Goal: Answer question/provide support

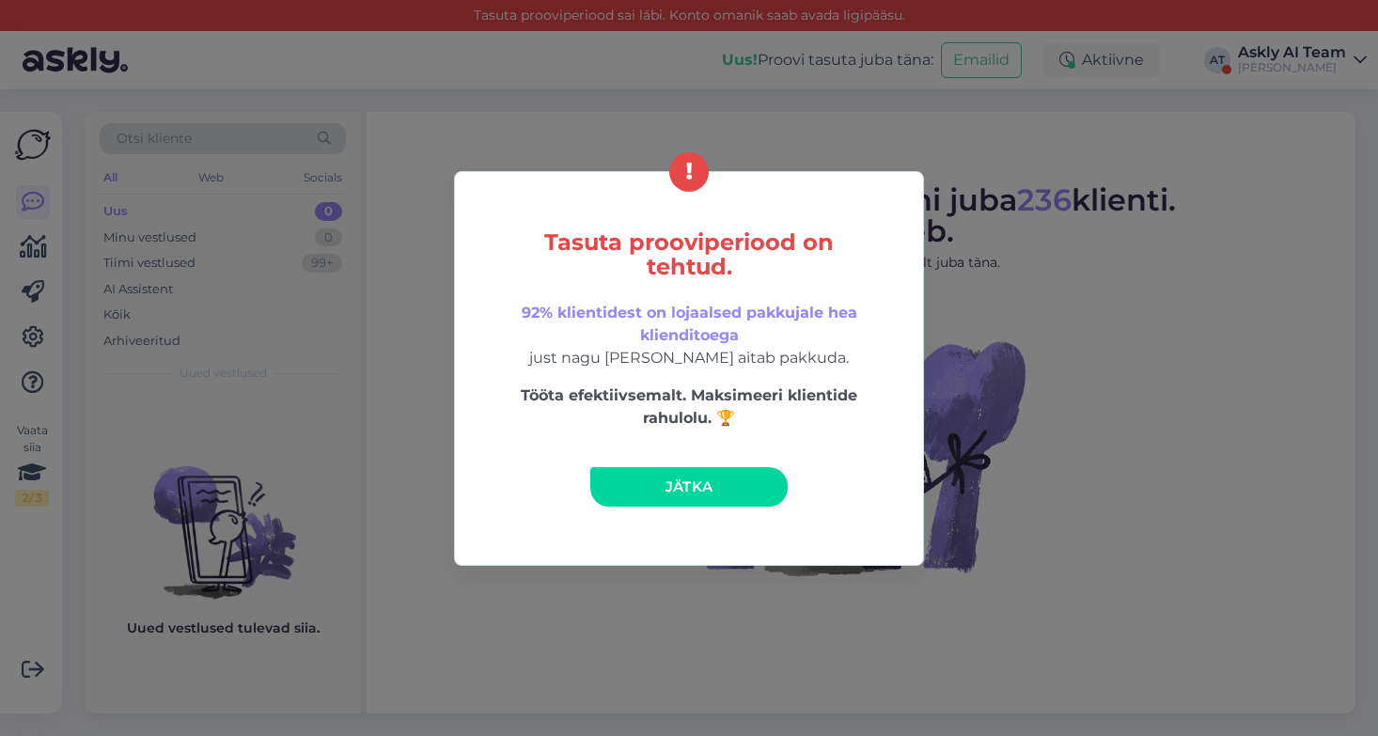
click at [724, 475] on link "Jätka" at bounding box center [688, 486] width 197 height 39
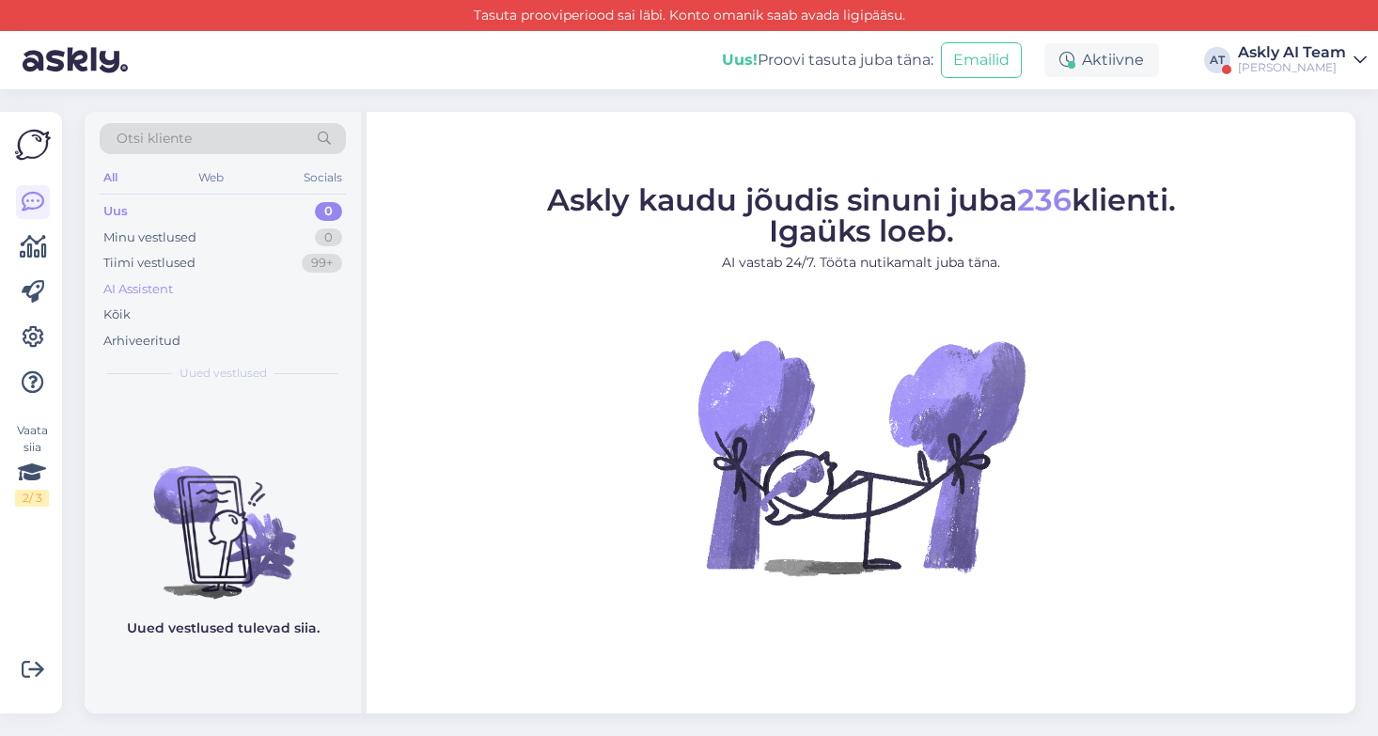
click at [154, 284] on div "AI Assistent" at bounding box center [138, 289] width 70 height 19
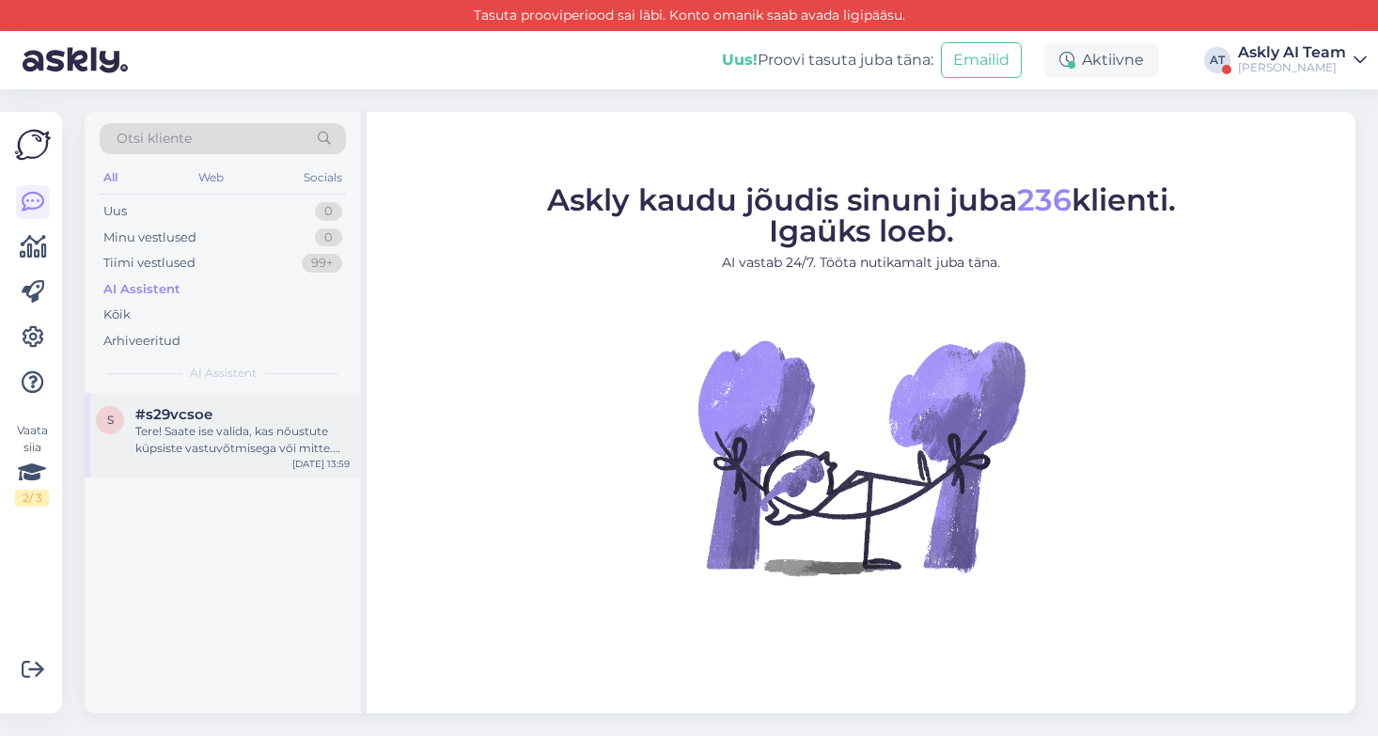
click at [223, 433] on div "Tere! Saate ise valida, kas nõustute küpsiste vastuvõtmisega või mitte. Kui soo…" at bounding box center [242, 440] width 214 height 34
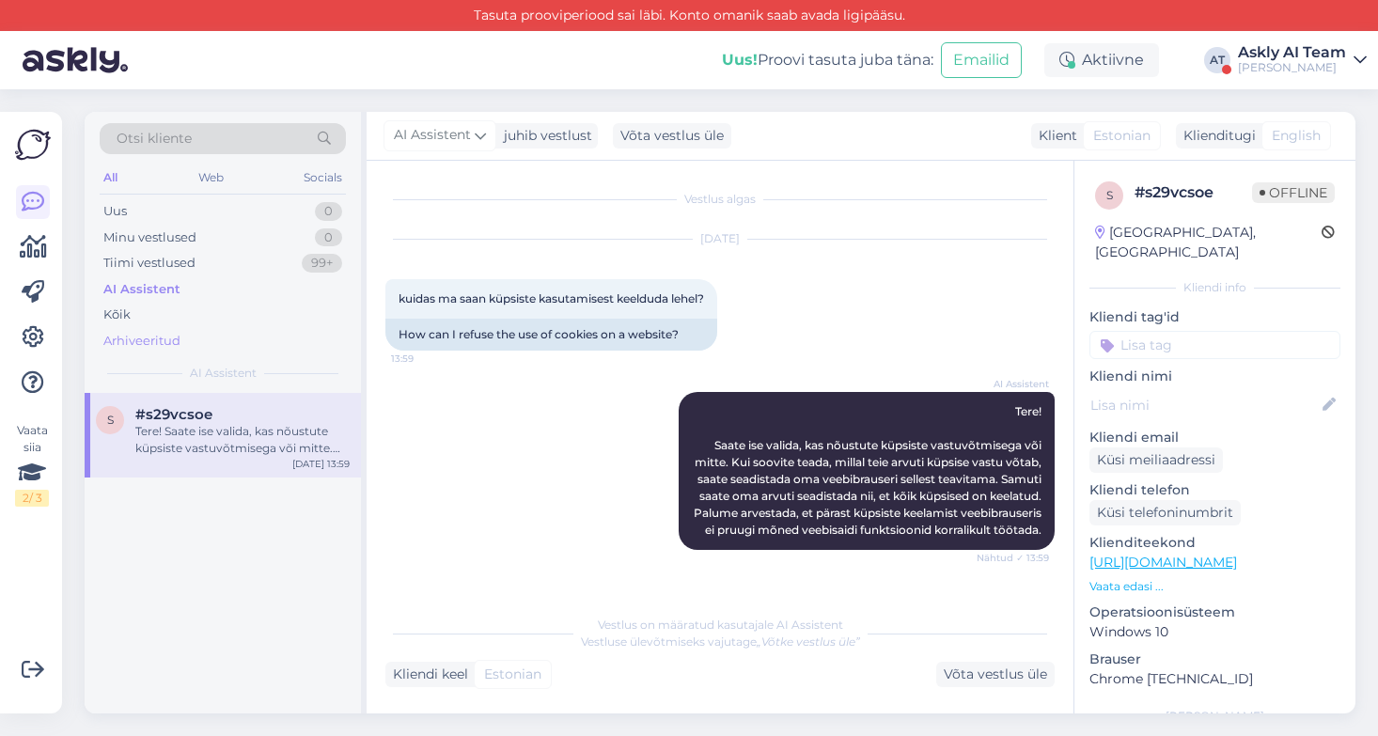
click at [164, 338] on div "Arhiveeritud" at bounding box center [141, 341] width 77 height 19
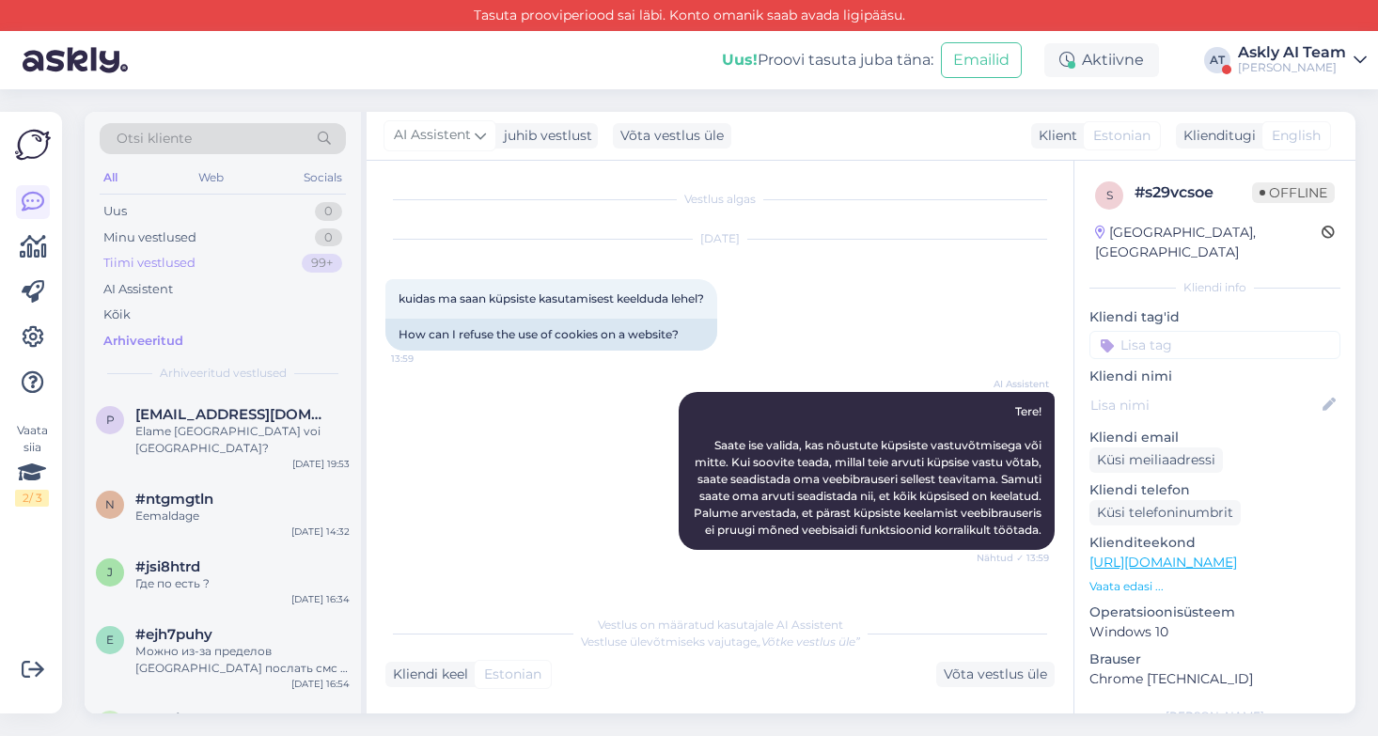
click at [164, 260] on div "Tiimi vestlused" at bounding box center [149, 263] width 92 height 19
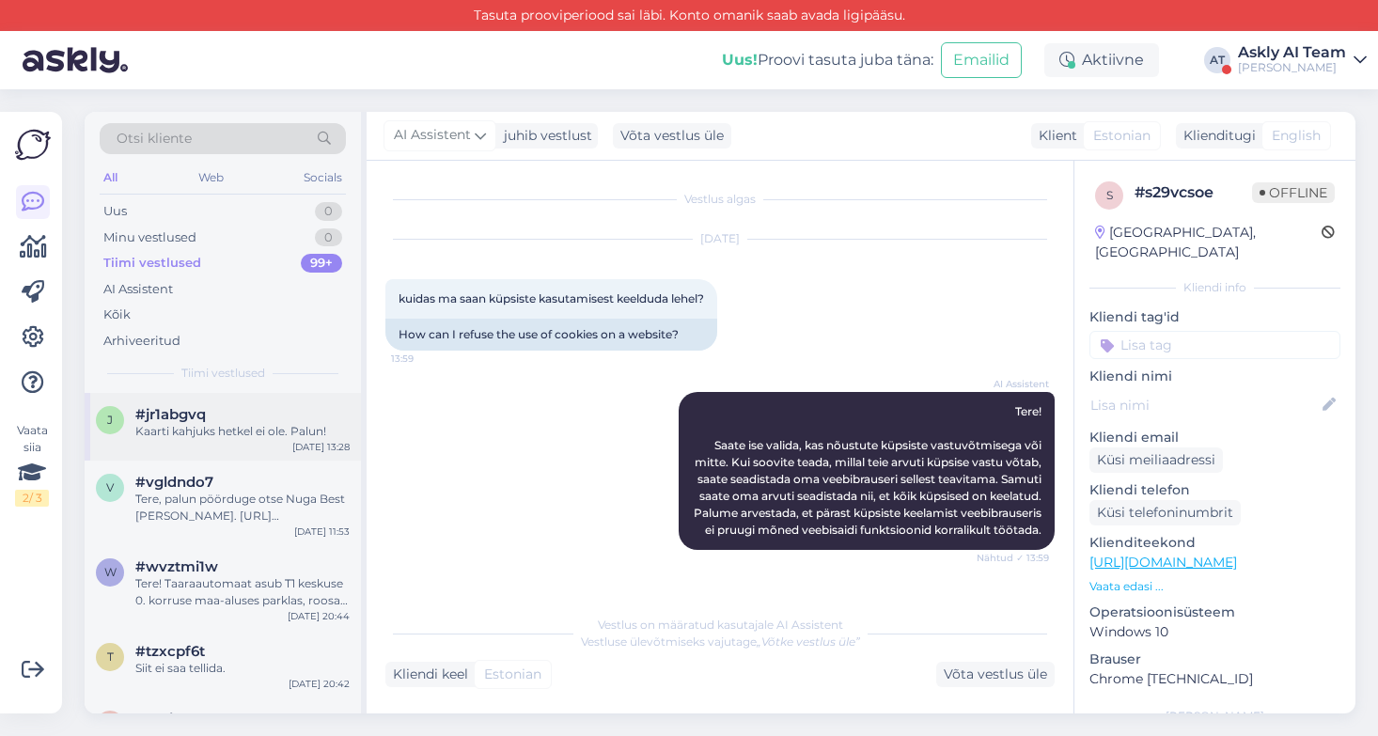
click at [250, 443] on div "j #jr1abgvq Kaarti kahjuks hetkel ei ole. Palun! [DATE] 13:28" at bounding box center [223, 427] width 276 height 68
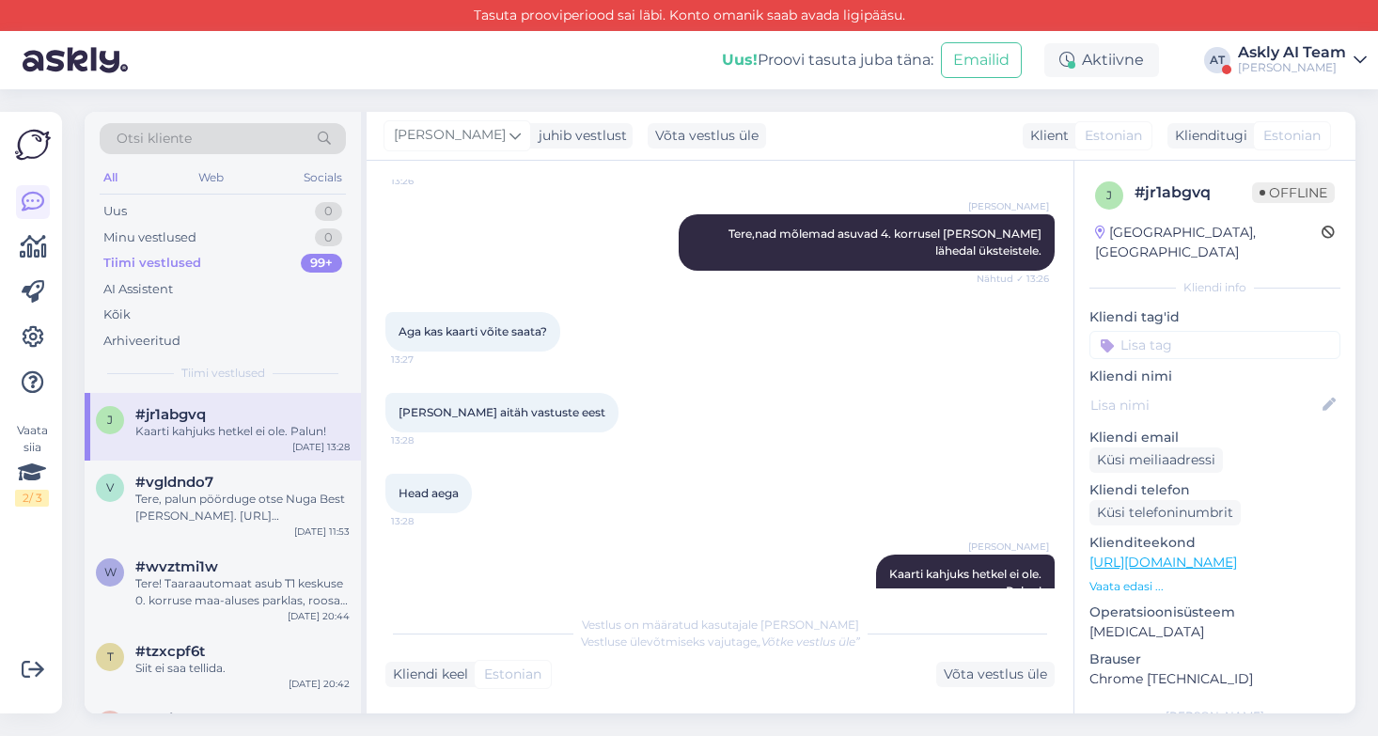
scroll to position [937, 0]
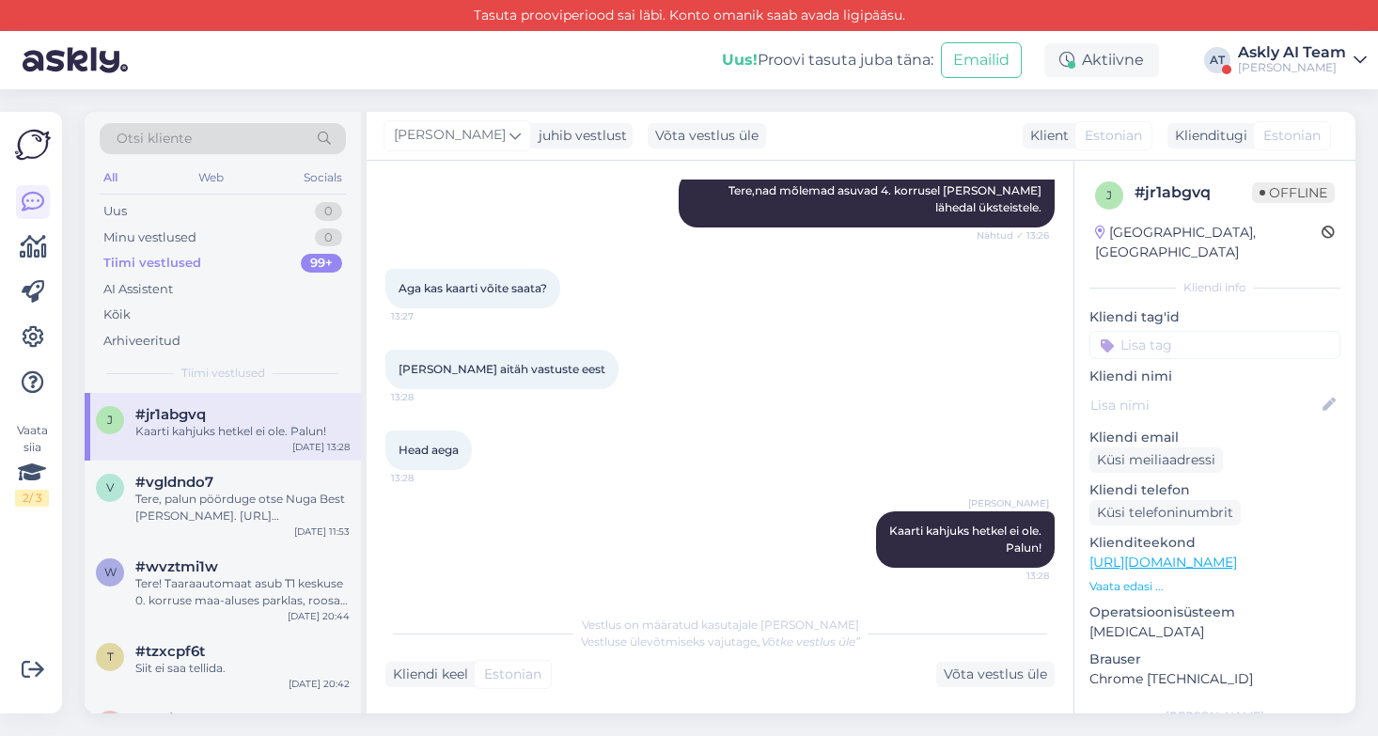
click at [1290, 63] on div "[PERSON_NAME]" at bounding box center [1292, 67] width 108 height 15
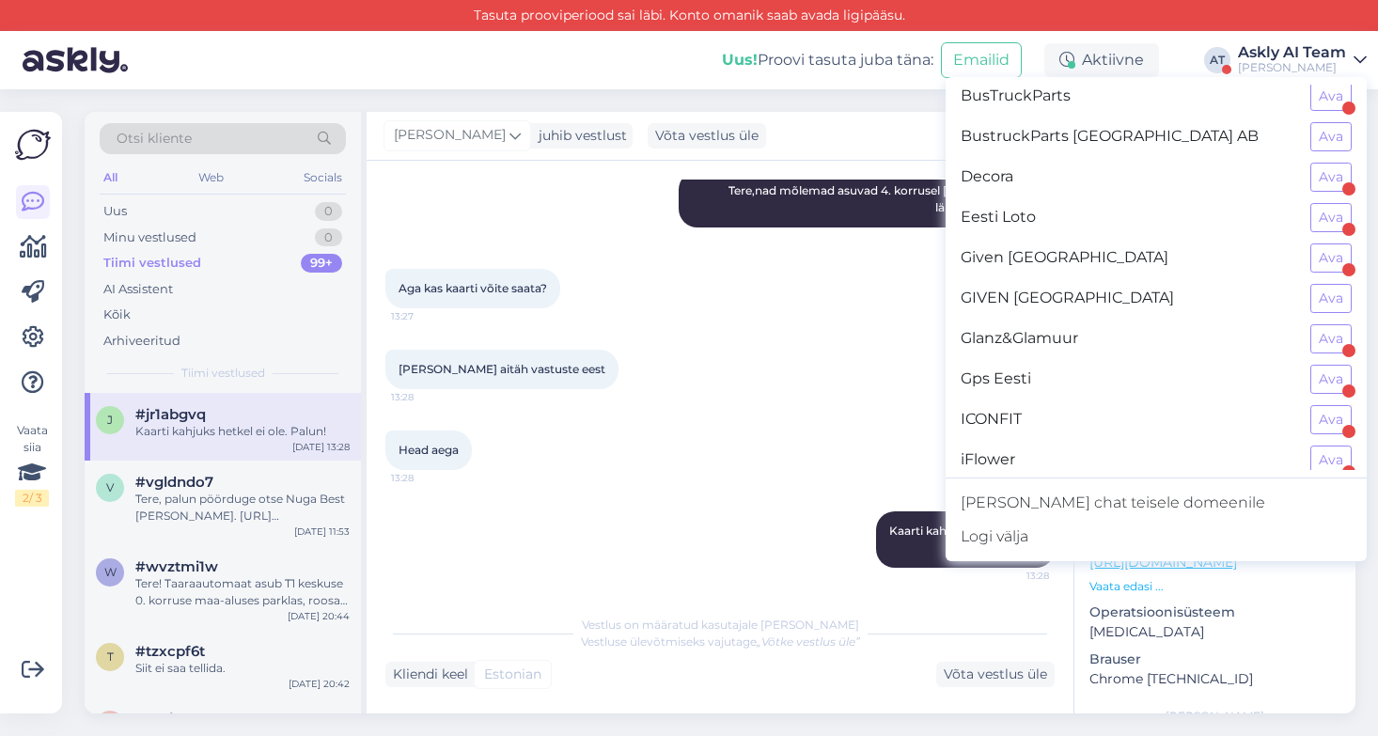
scroll to position [423, 0]
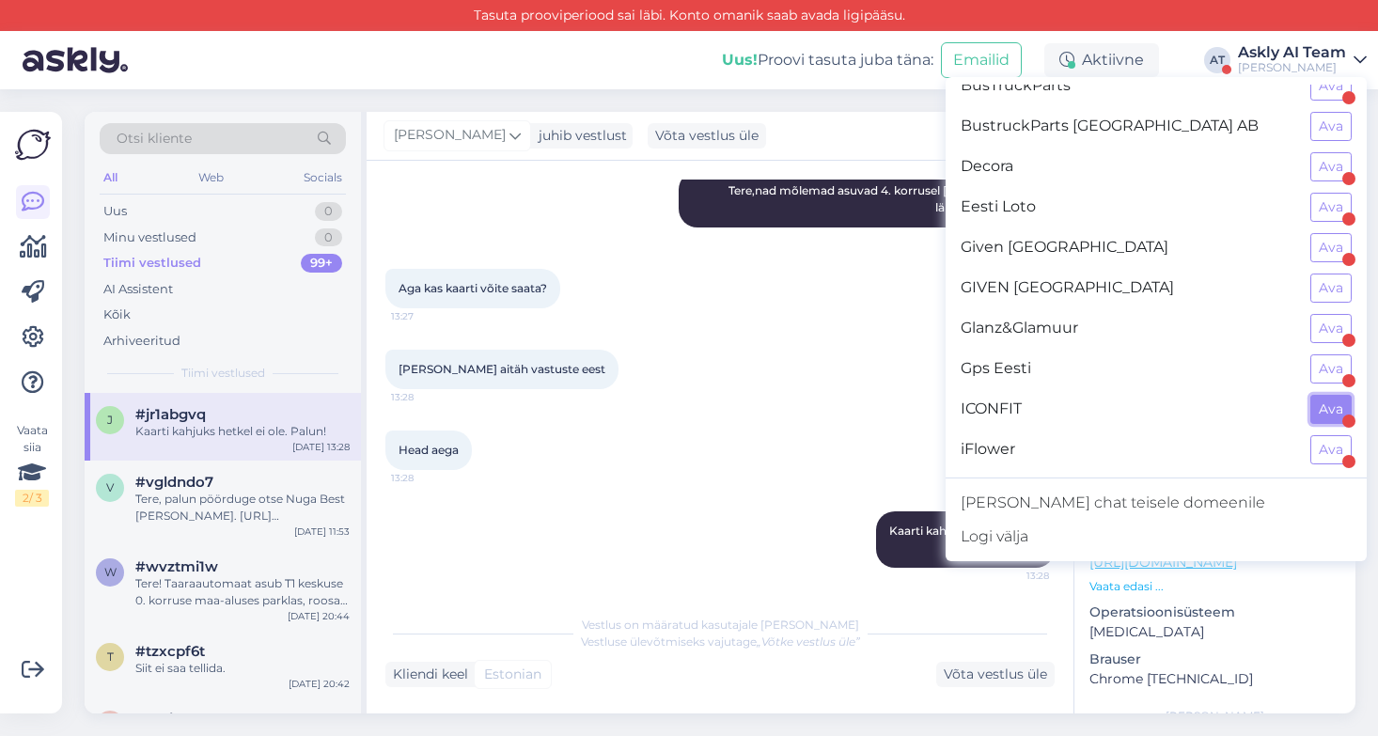
click at [1328, 414] on button "Ava" at bounding box center [1331, 409] width 41 height 29
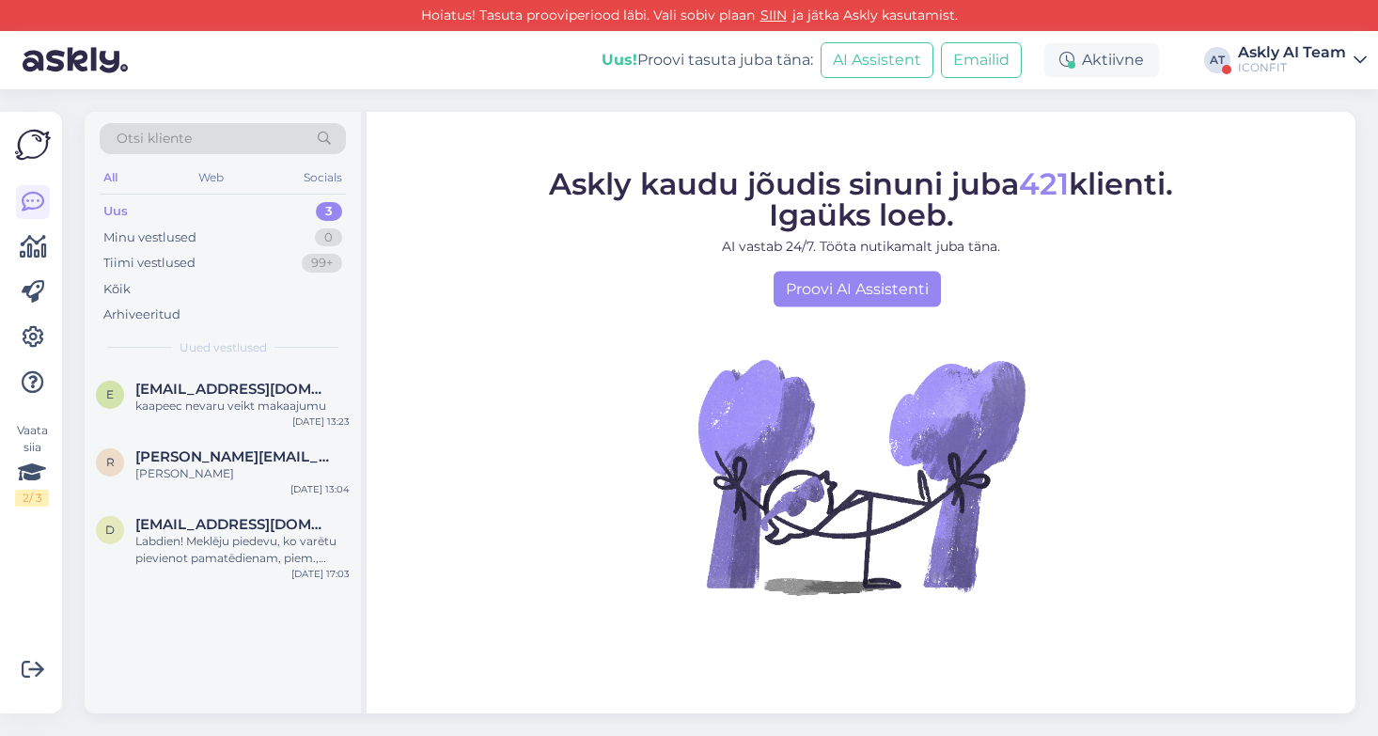
click at [655, 305] on figcaption "Askly kaudu jõudis sinuni juba 421 klienti. Igaüks loeb. AI vastab 24/7. Tööta …" at bounding box center [861, 237] width 624 height 138
click at [135, 261] on div "Tiimi vestlused" at bounding box center [149, 263] width 92 height 19
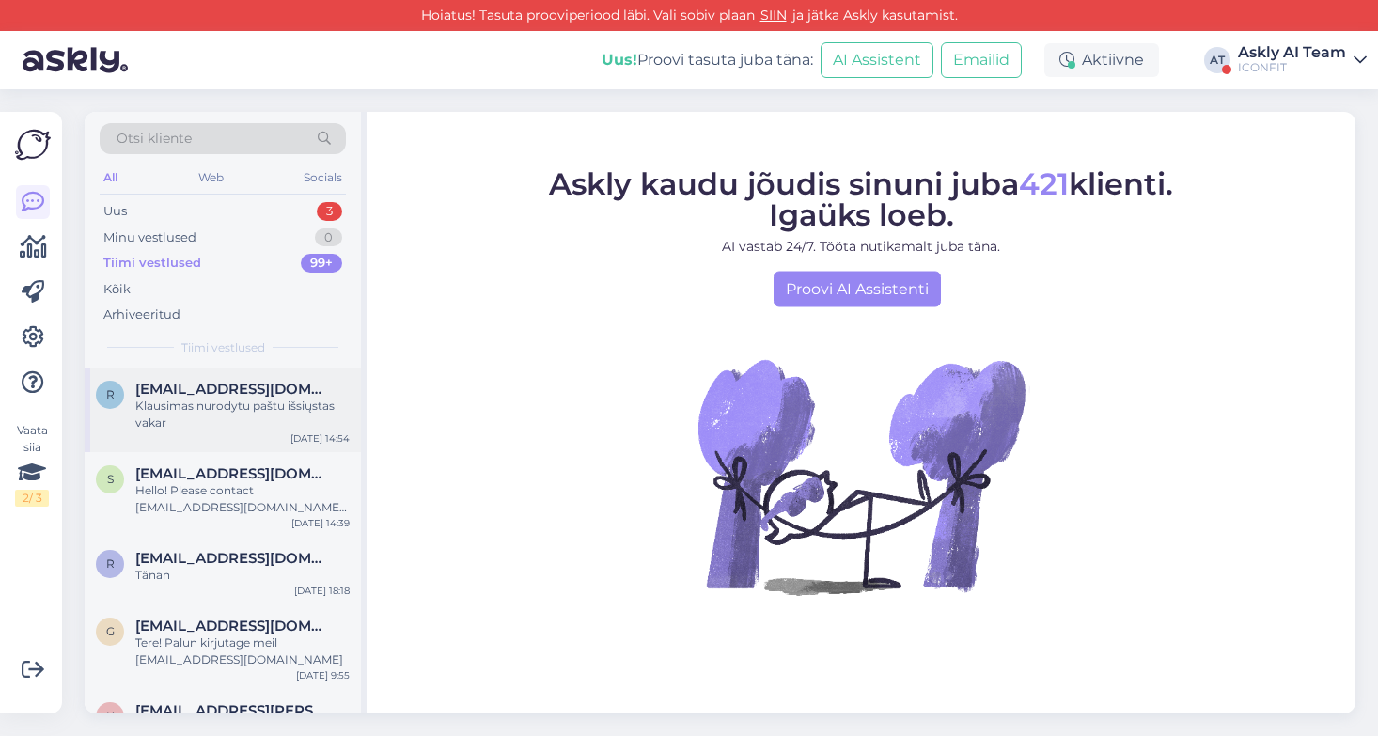
click at [211, 400] on div "Klausimas nurodytu paštu išsiųstas vakar" at bounding box center [242, 415] width 214 height 34
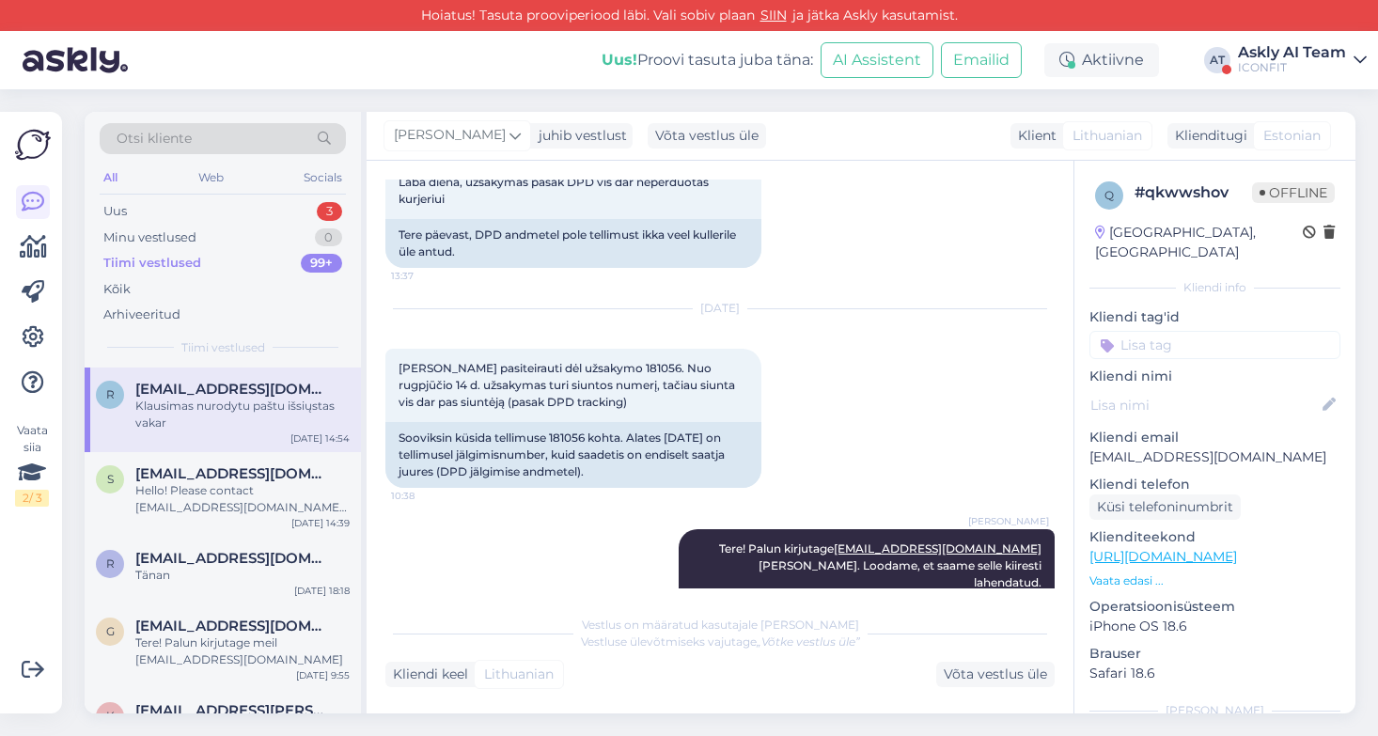
scroll to position [902, 0]
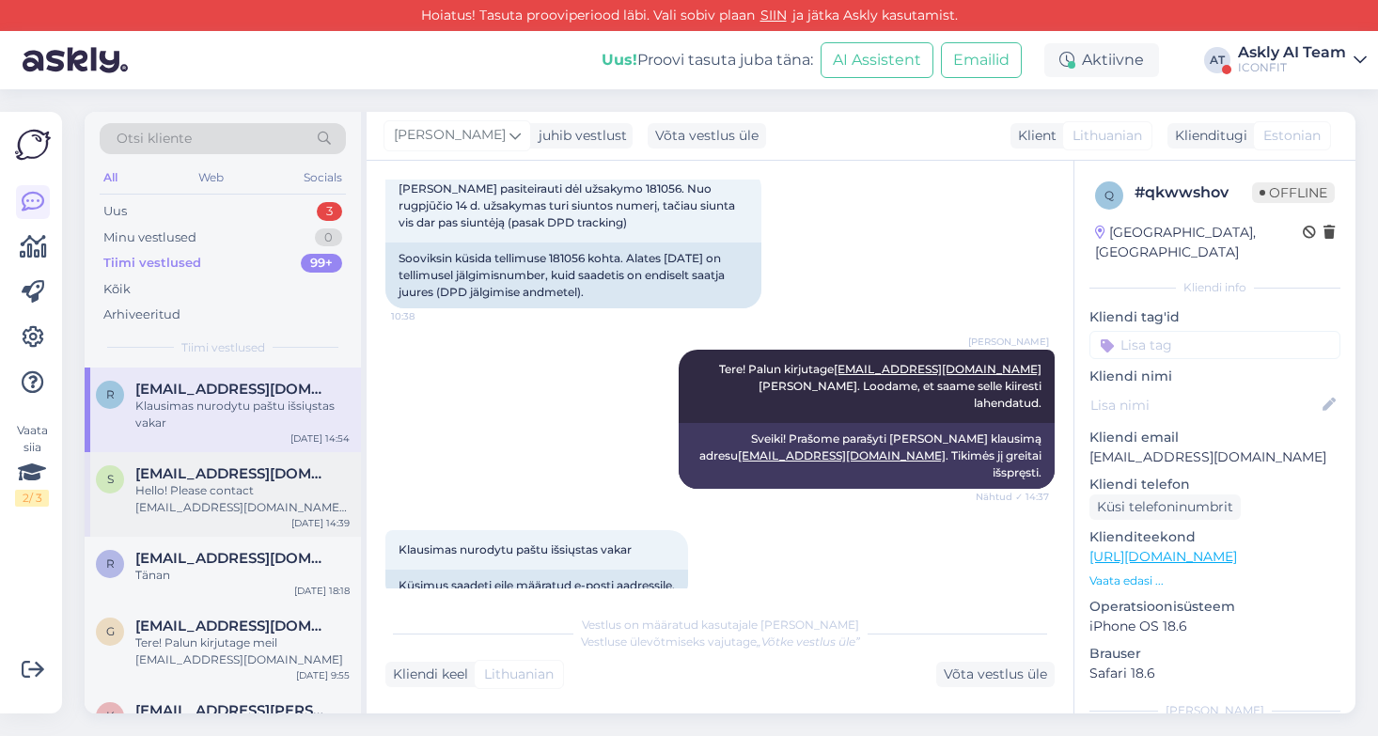
click at [212, 496] on div "Hello! Please contact [EMAIL_ADDRESS][DOMAIN_NAME] to get help with a refund." at bounding box center [242, 499] width 214 height 34
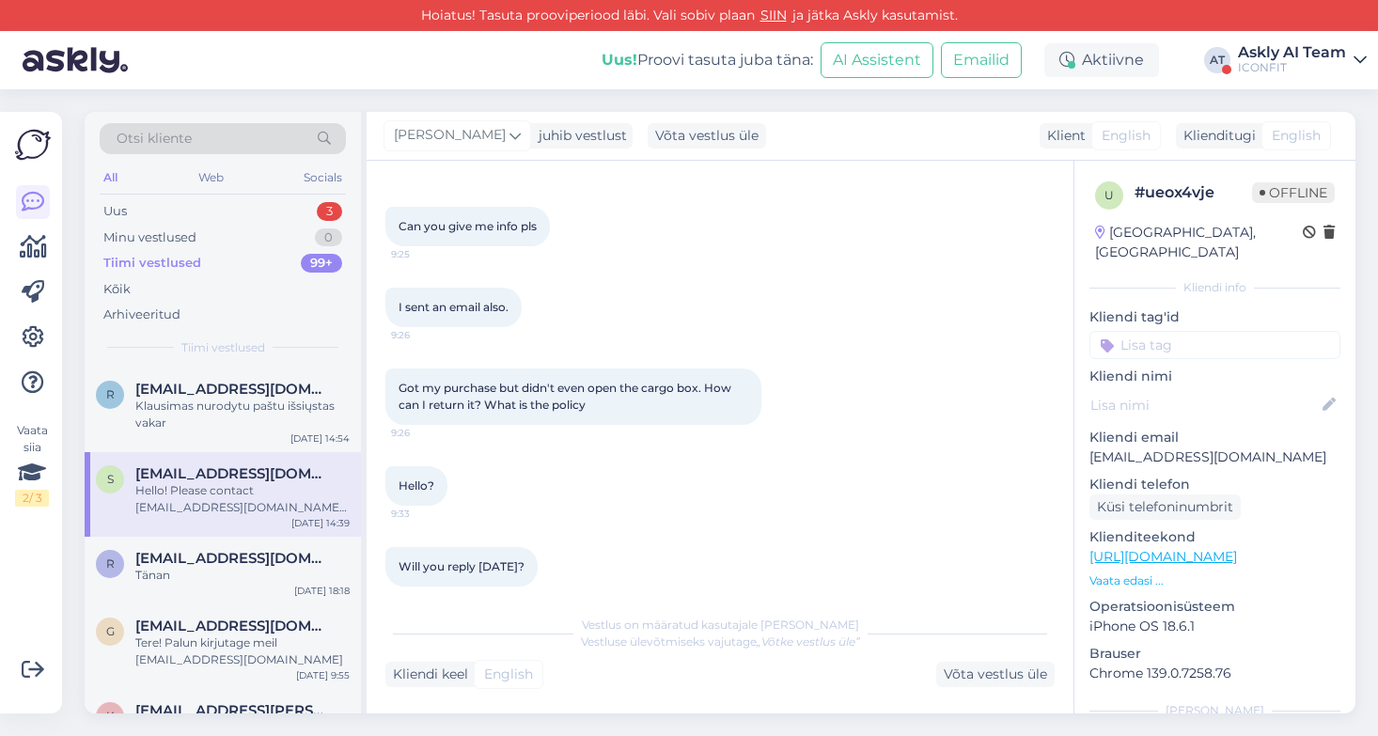
scroll to position [787, 0]
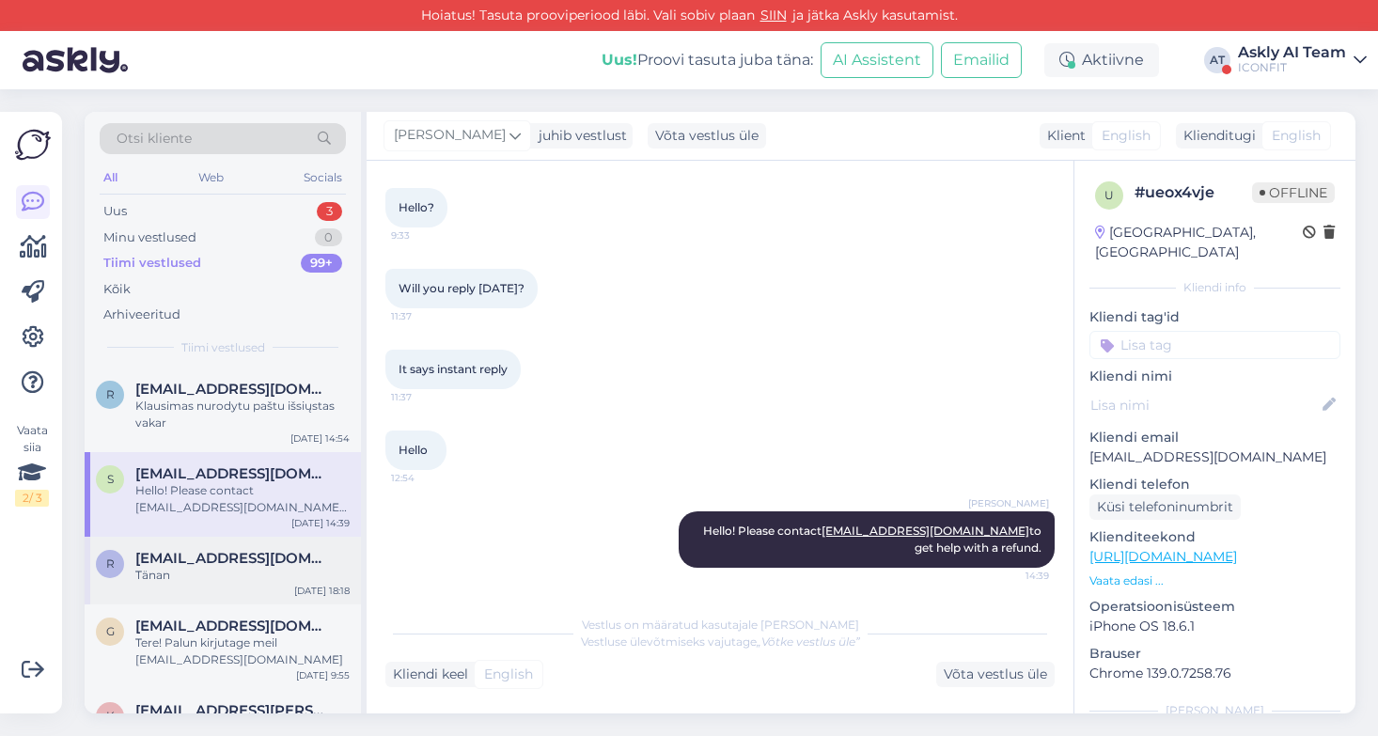
click at [218, 565] on span "[EMAIL_ADDRESS][DOMAIN_NAME]" at bounding box center [233, 558] width 196 height 17
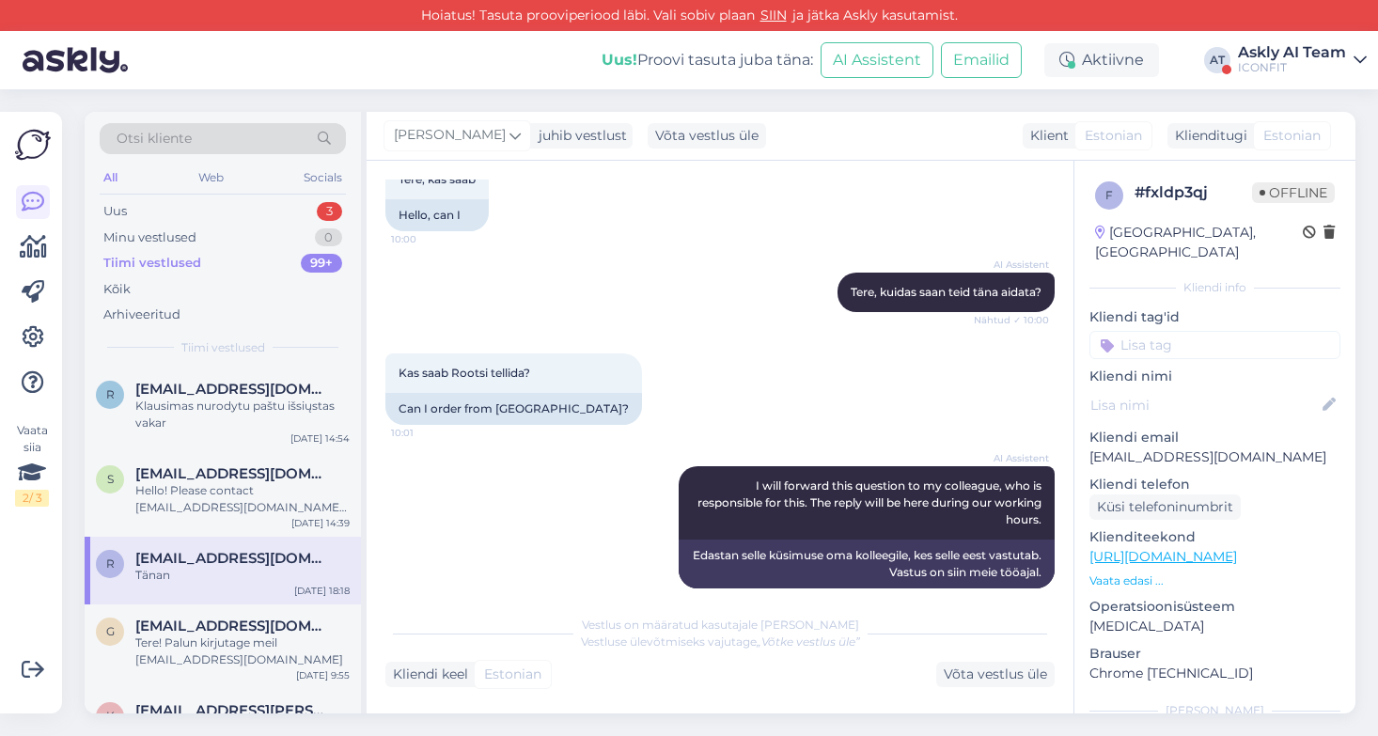
scroll to position [341, 0]
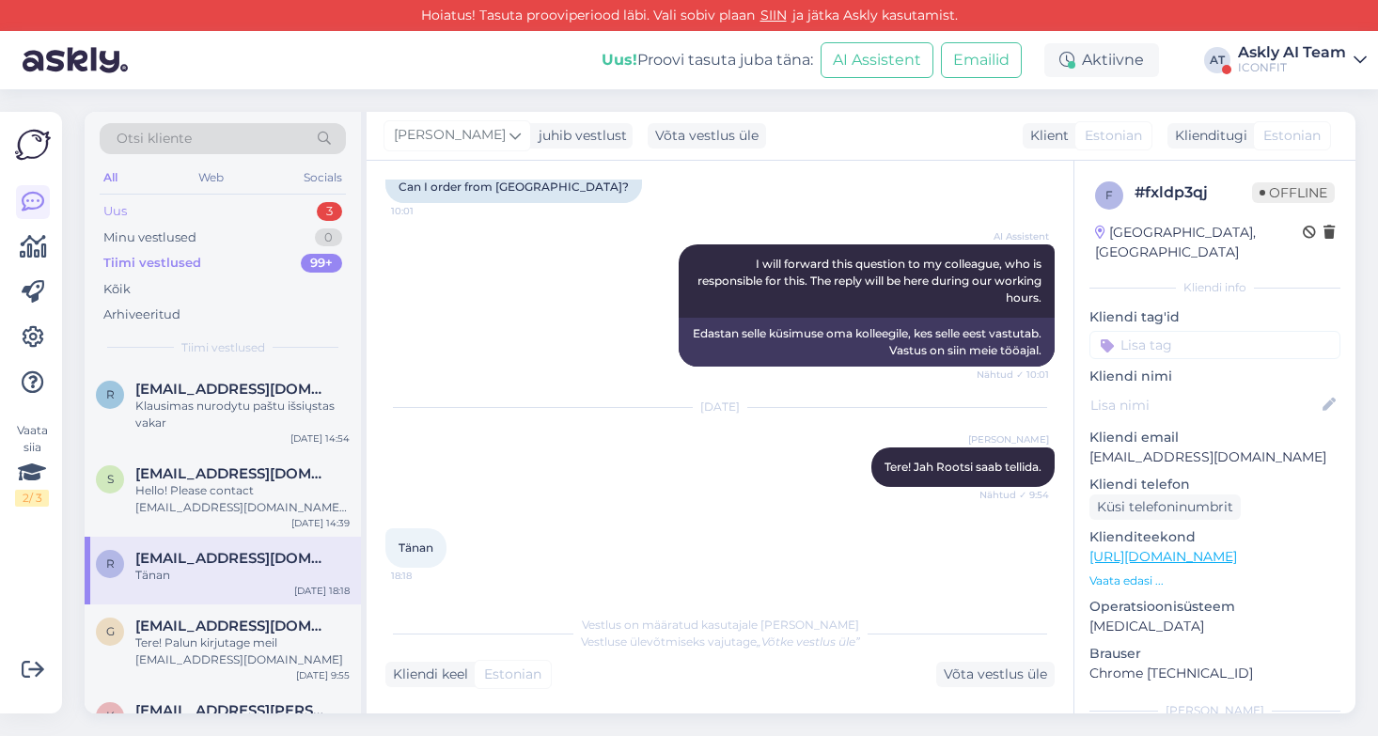
click at [129, 199] on div "Uus 3" at bounding box center [223, 211] width 246 height 26
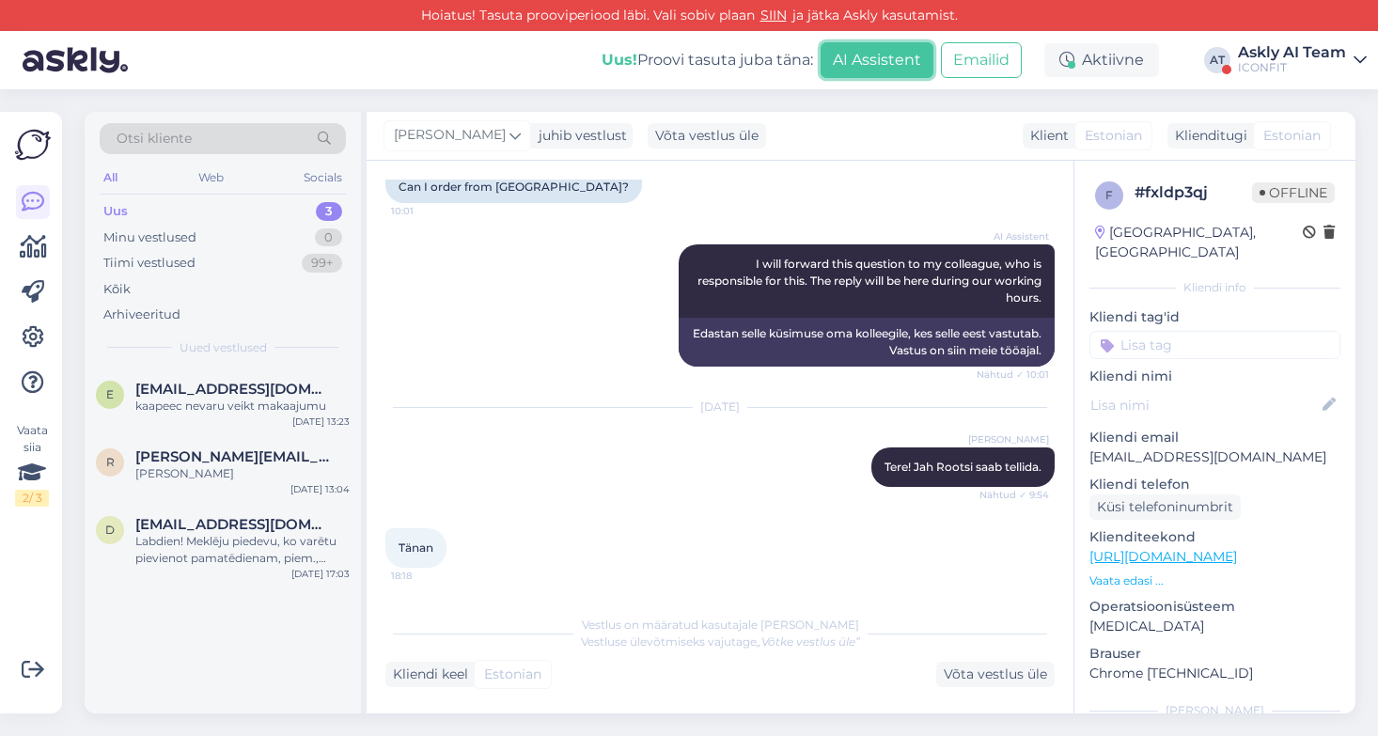
click at [870, 48] on button "AI Assistent" at bounding box center [877, 60] width 113 height 36
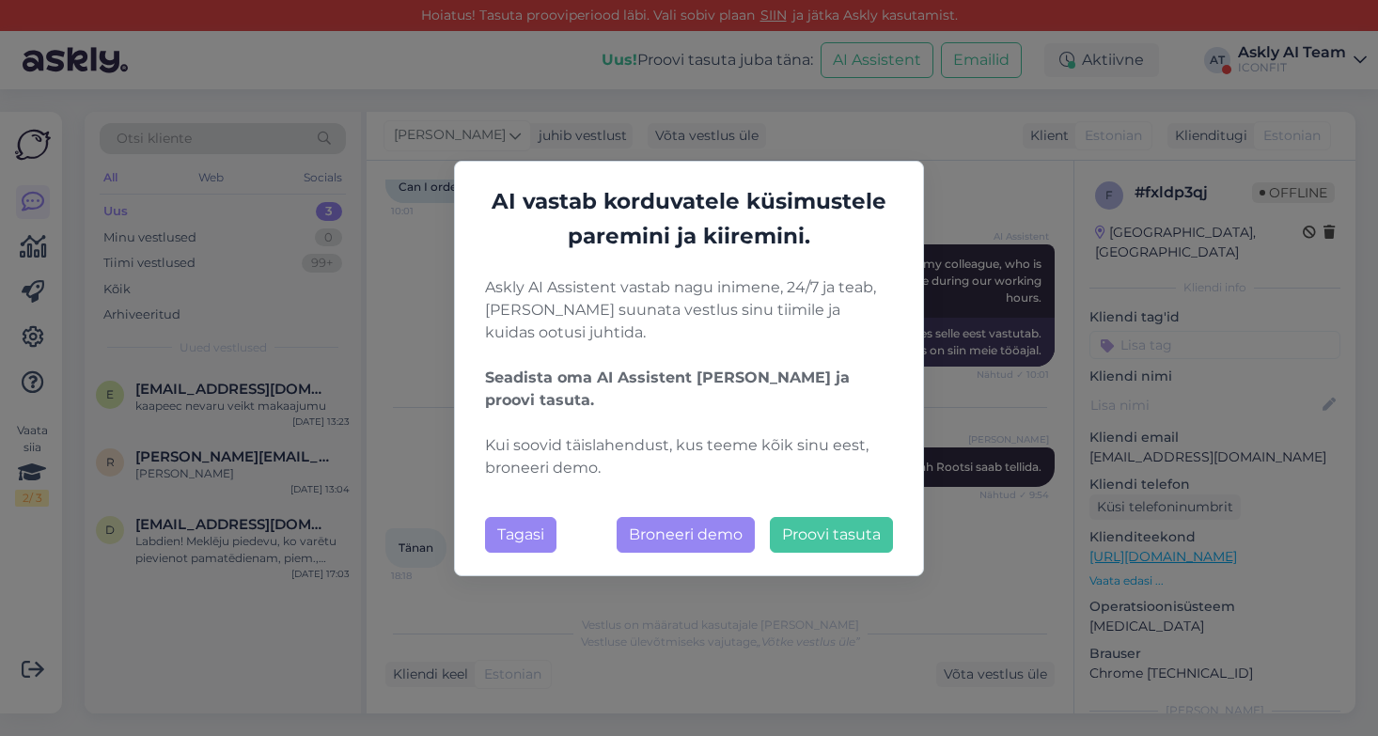
click at [505, 547] on button "Tagasi" at bounding box center [520, 535] width 71 height 36
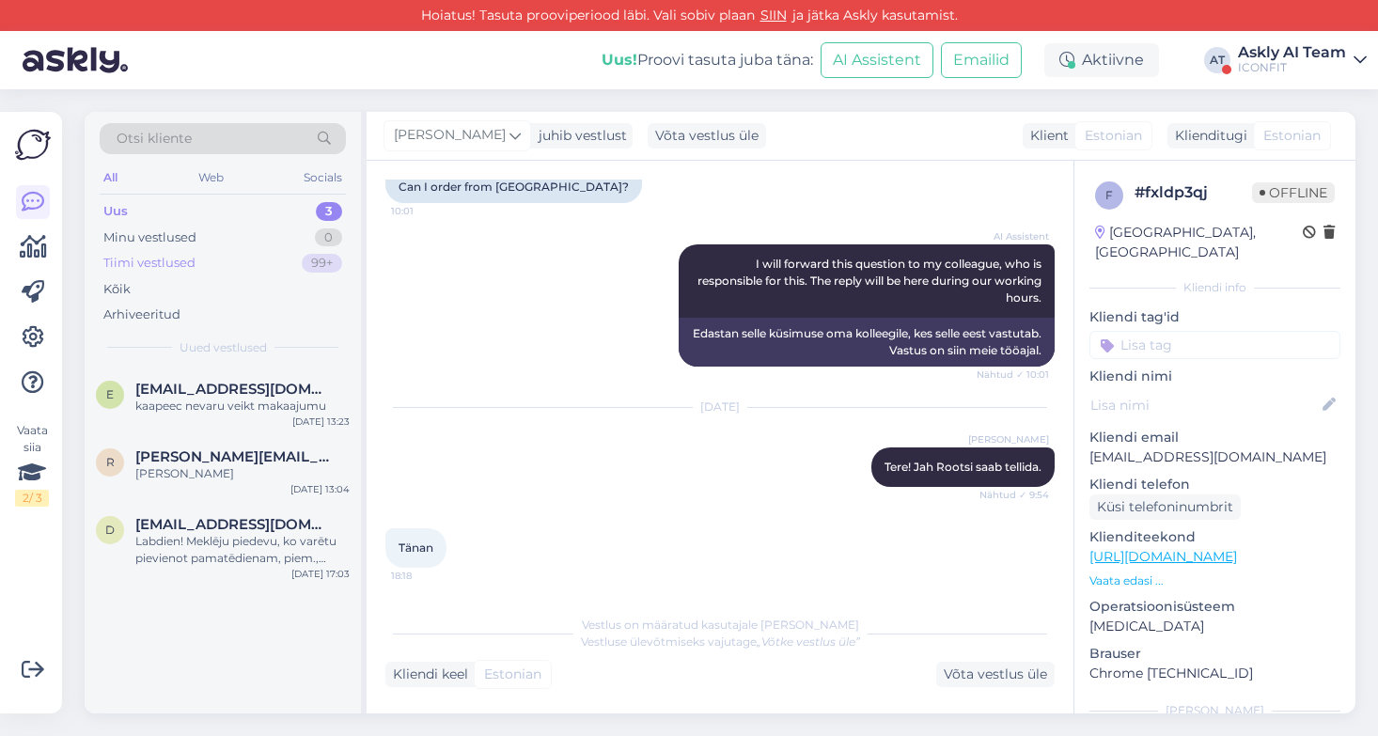
click at [165, 262] on div "Tiimi vestlused" at bounding box center [149, 263] width 92 height 19
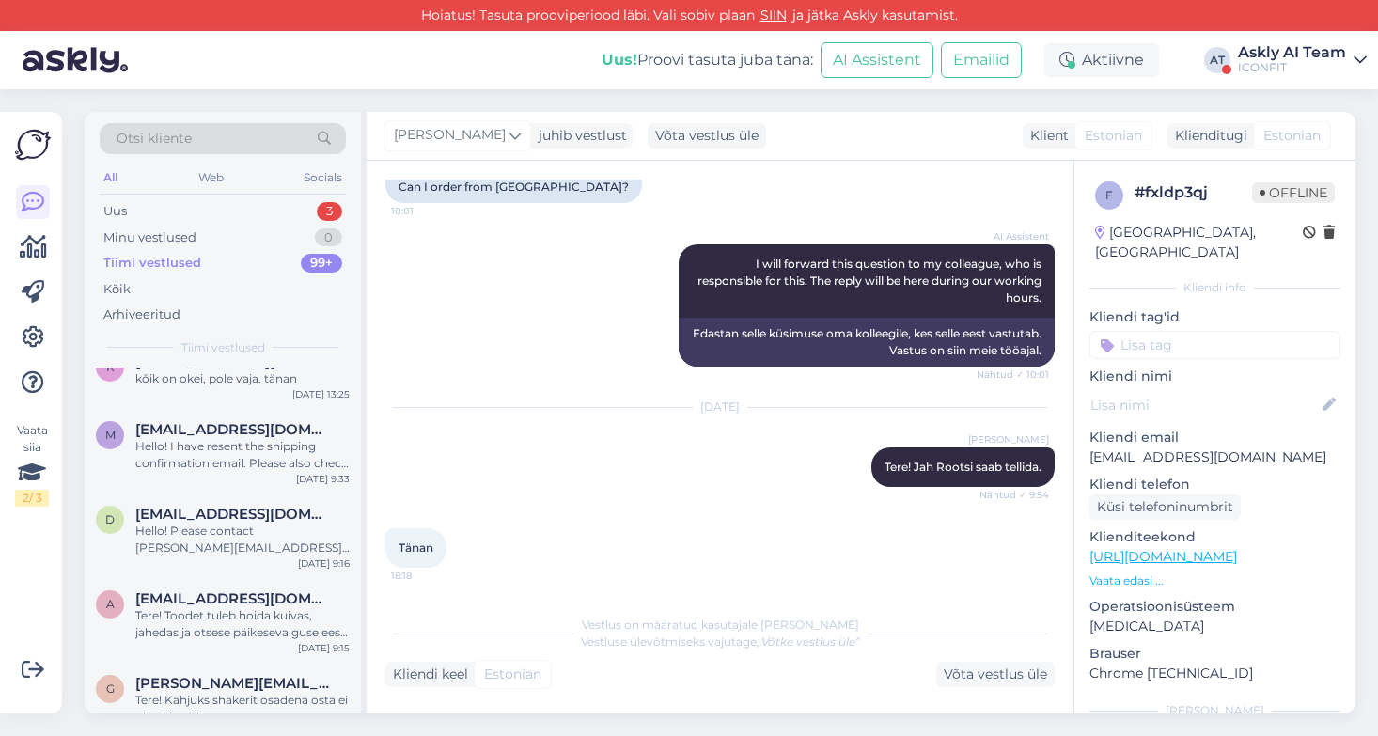
scroll to position [1849, 0]
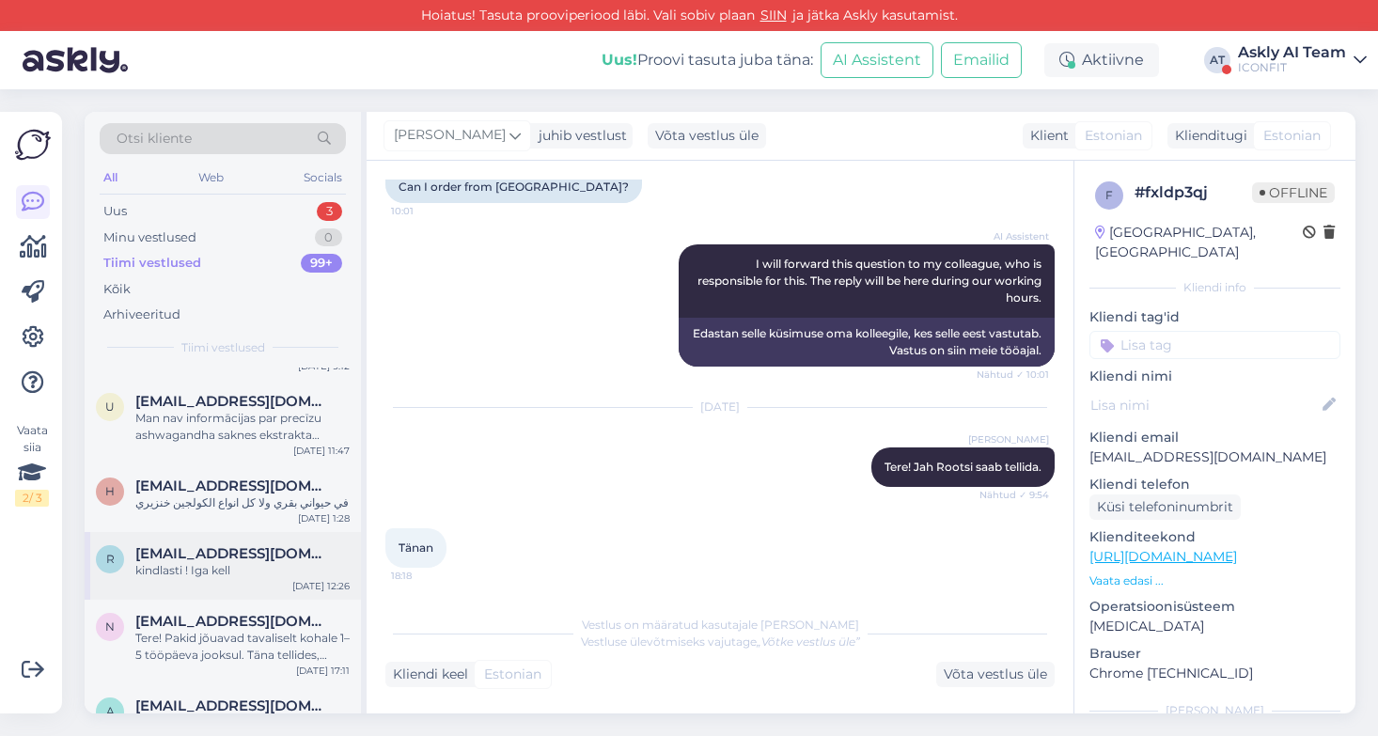
click at [254, 549] on span "[EMAIL_ADDRESS][DOMAIN_NAME]" at bounding box center [233, 553] width 196 height 17
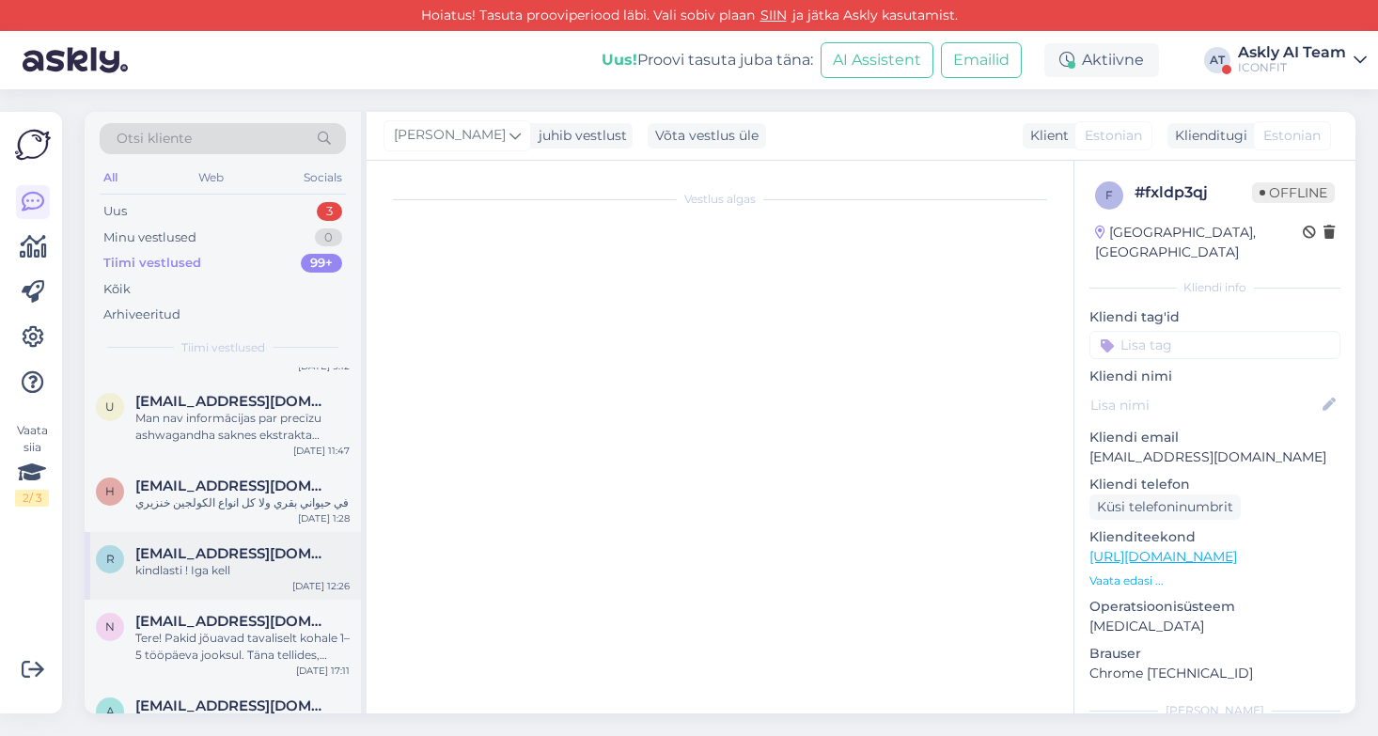
scroll to position [905, 0]
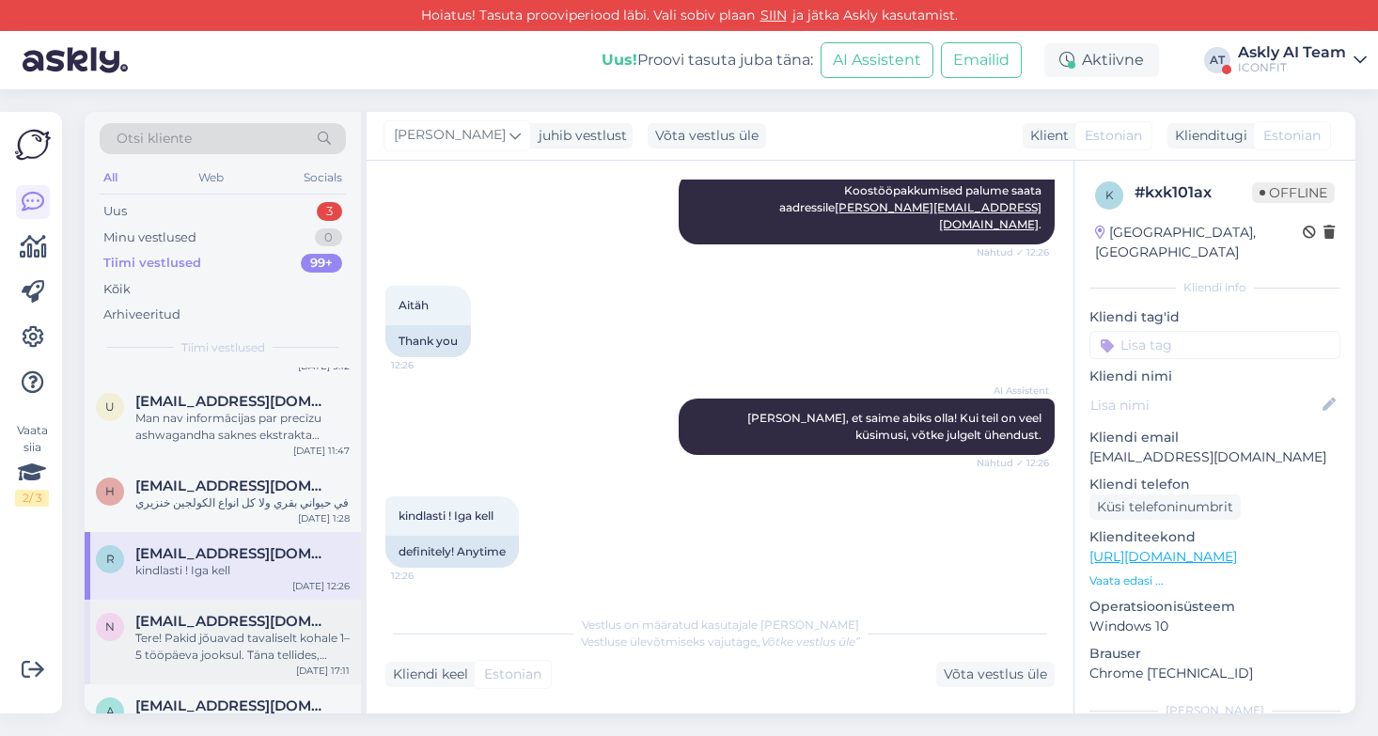
click at [255, 634] on div "Tere! Pakid jõuavad tavaliselt kohale 1–5 tööpäeva jooksul. Täna tellides, suur…" at bounding box center [242, 647] width 214 height 34
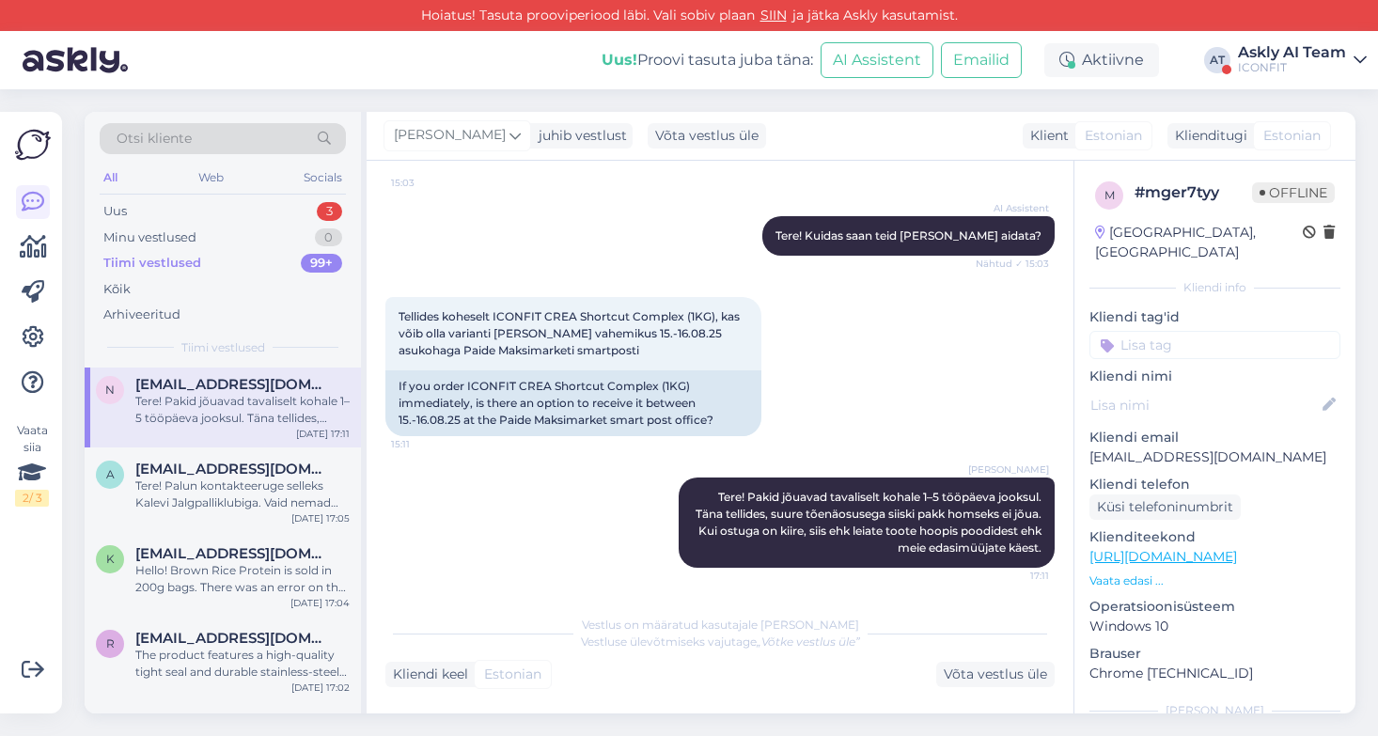
scroll to position [2096, 0]
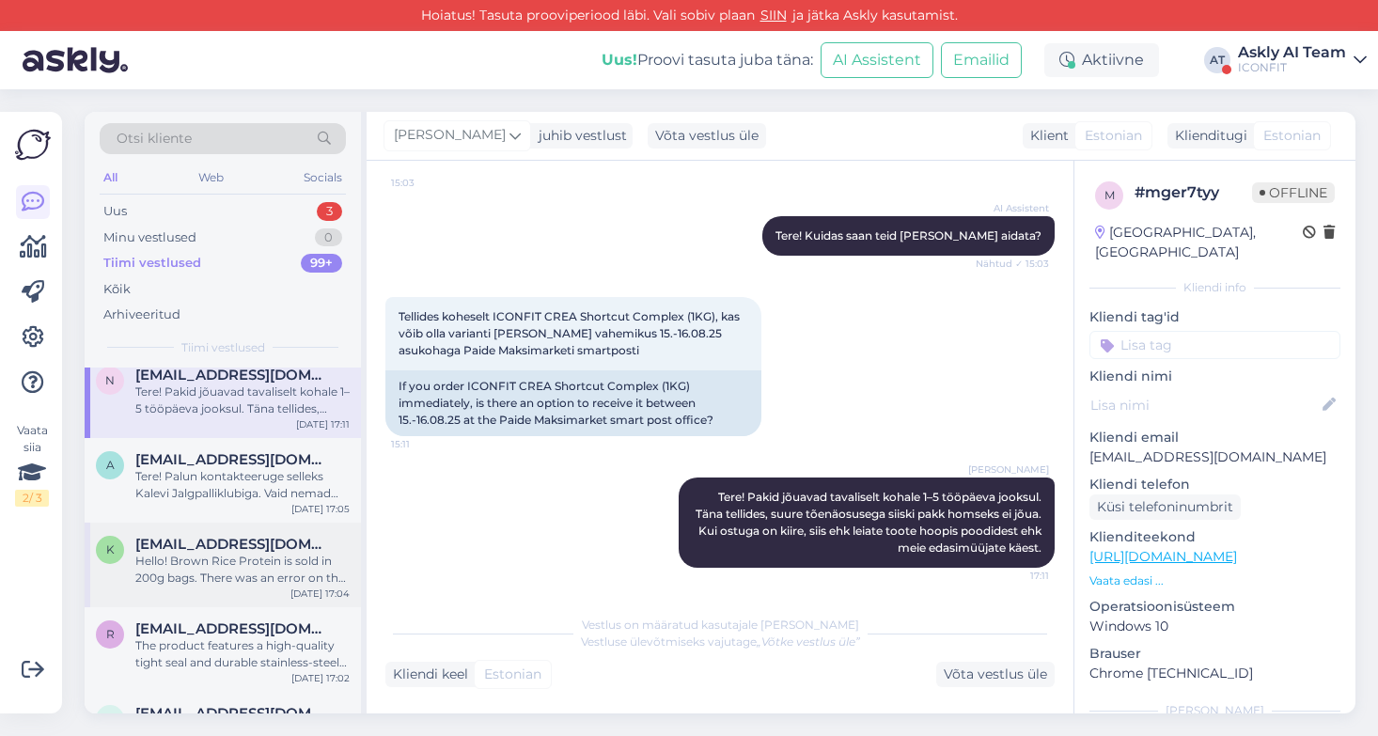
click at [244, 570] on div "Hello! Brown Rice Protein is sold in 200g bags. There was an error on the websi…" at bounding box center [242, 570] width 214 height 34
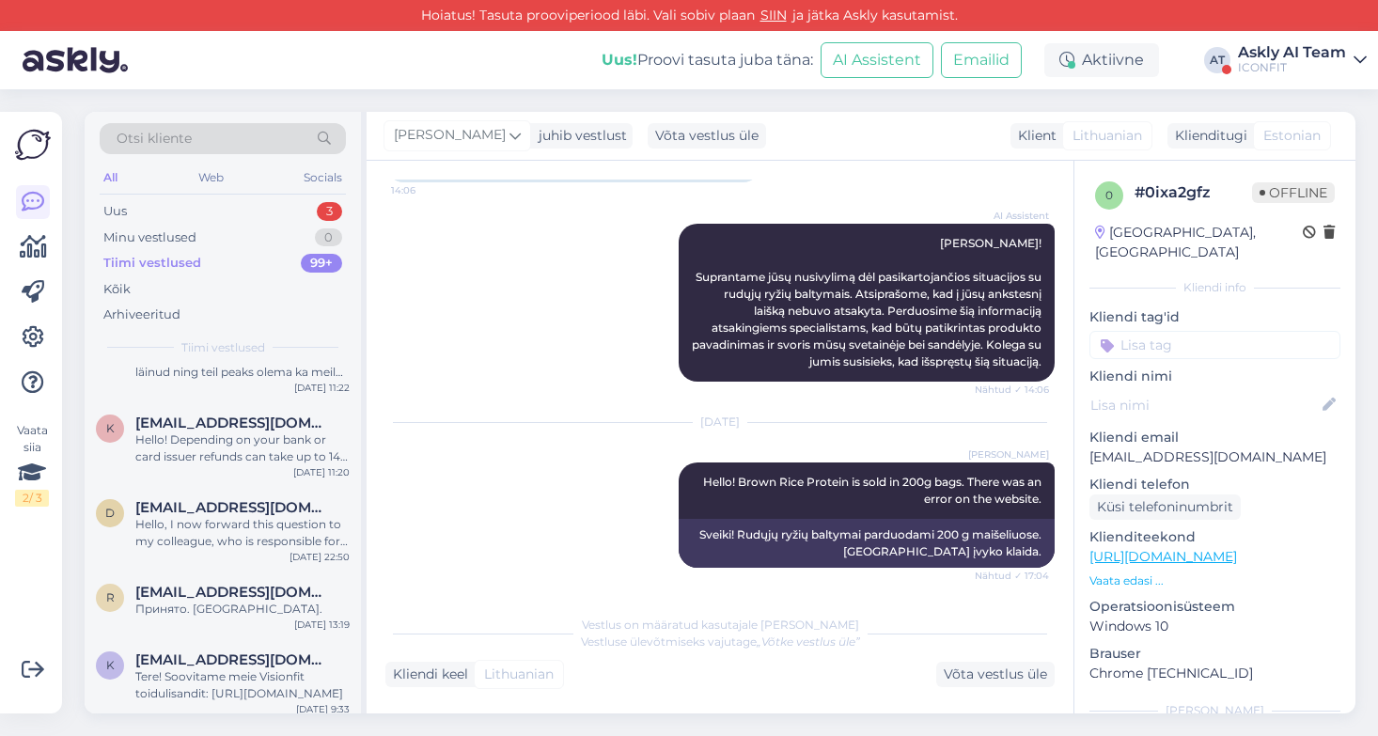
scroll to position [3063, 0]
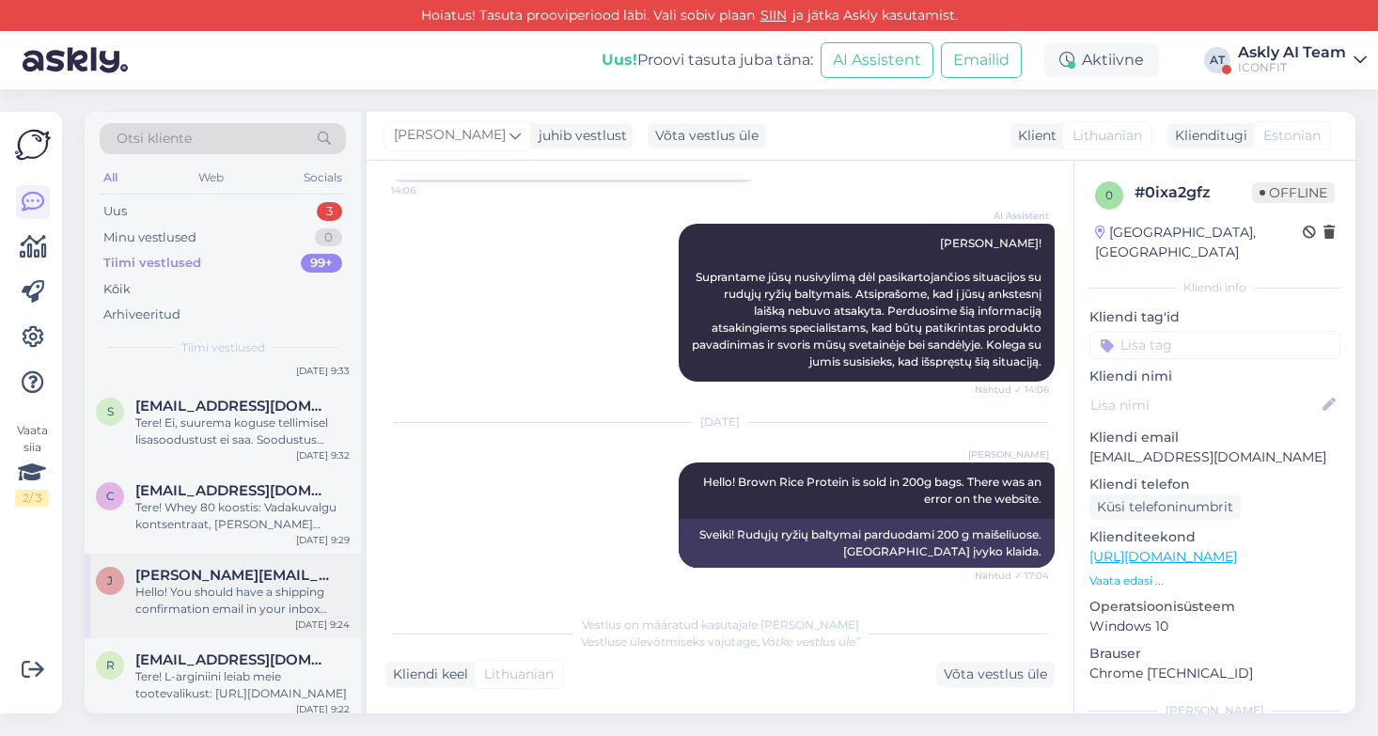
click at [243, 596] on div "Hello! You should have a shipping confirmation email in your inbox from [DATE]" at bounding box center [242, 601] width 214 height 34
